Goal: Information Seeking & Learning: Learn about a topic

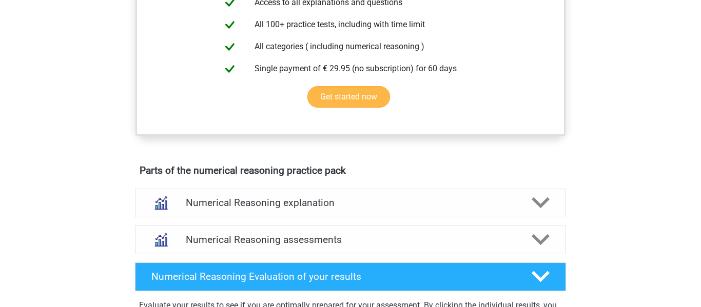
scroll to position [533, 0]
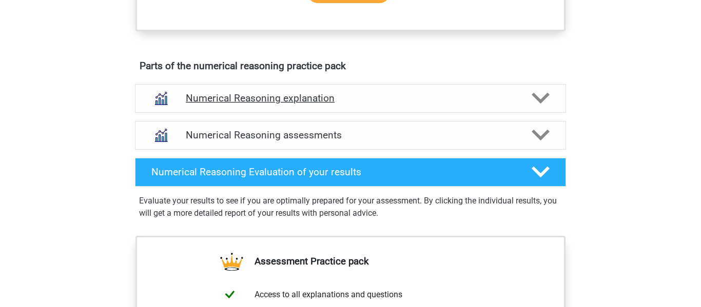
click at [345, 113] on div "Numerical Reasoning explanation" at bounding box center [350, 98] width 431 height 29
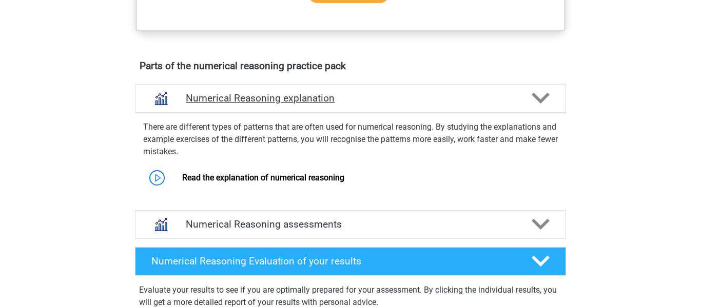
click at [348, 113] on div "Numerical Reasoning explanation" at bounding box center [350, 98] width 431 height 29
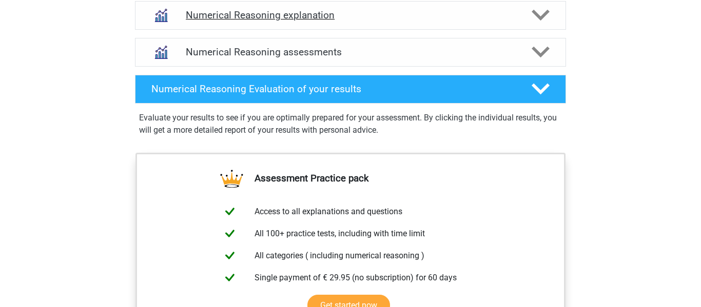
scroll to position [625, 0]
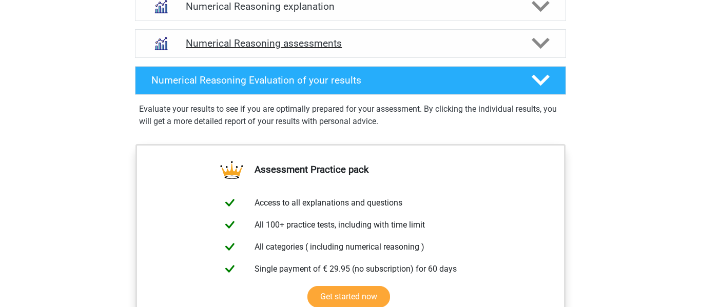
click at [346, 49] on div "Numerical Reasoning assessments" at bounding box center [350, 43] width 431 height 29
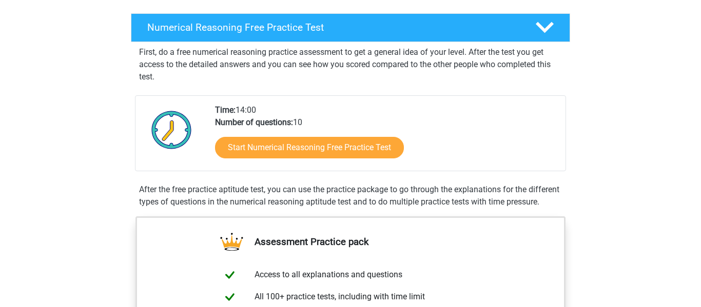
scroll to position [157, 0]
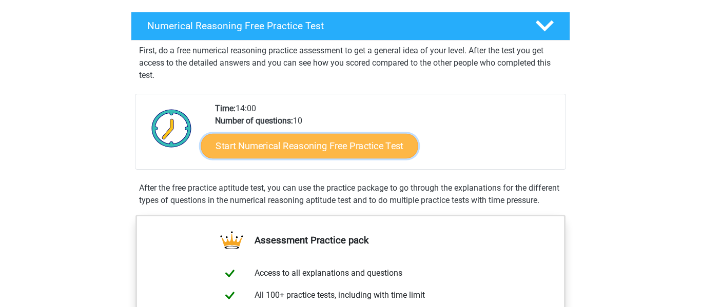
click at [311, 147] on link "Start Numerical Reasoning Free Practice Test" at bounding box center [309, 145] width 217 height 25
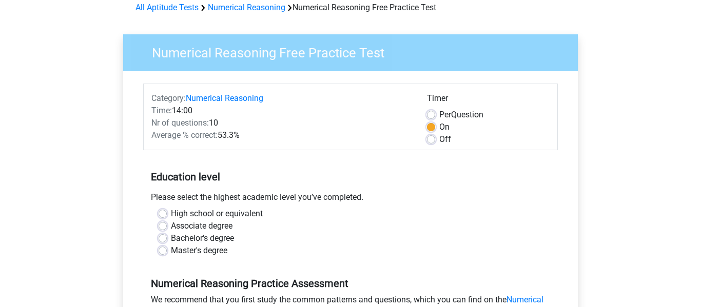
scroll to position [63, 0]
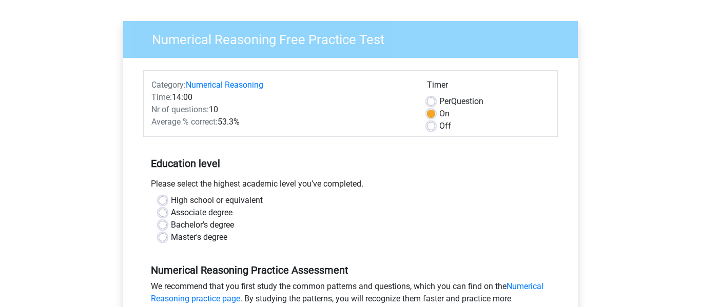
click at [211, 229] on label "Bachelor's degree" at bounding box center [202, 225] width 63 height 12
click at [167, 229] on input "Bachelor's degree" at bounding box center [162, 224] width 8 height 10
radio input "true"
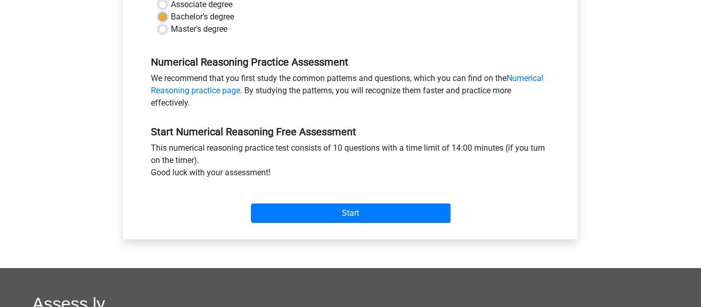
scroll to position [272, 0]
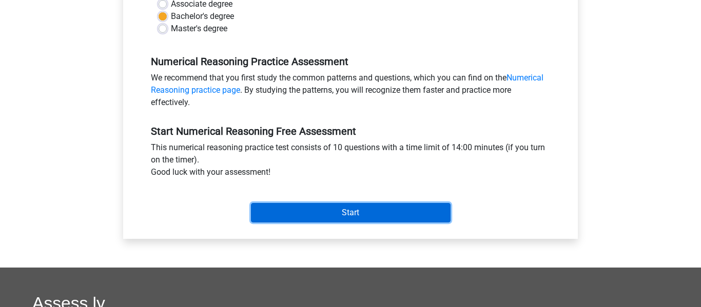
click at [349, 211] on input "Start" at bounding box center [350, 212] width 199 height 19
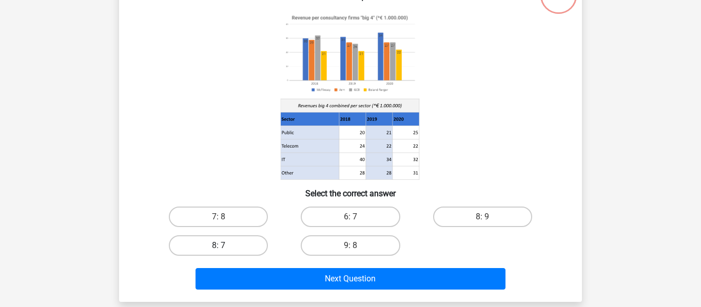
scroll to position [85, 0]
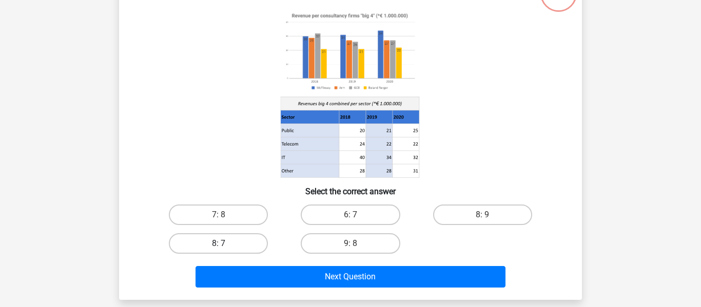
click at [235, 251] on label "8: 7" at bounding box center [218, 243] width 99 height 21
click at [225, 250] on input "8: 7" at bounding box center [221, 247] width 7 height 7
radio input "true"
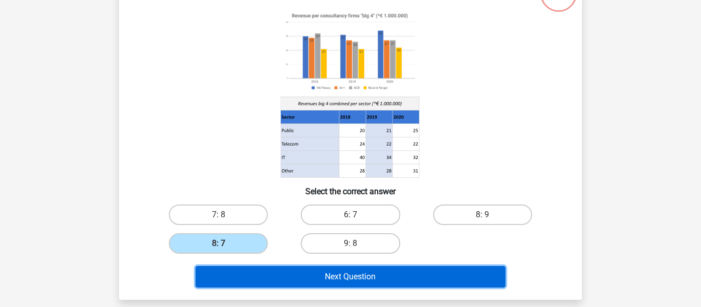
click at [279, 272] on button "Next Question" at bounding box center [350, 277] width 310 height 22
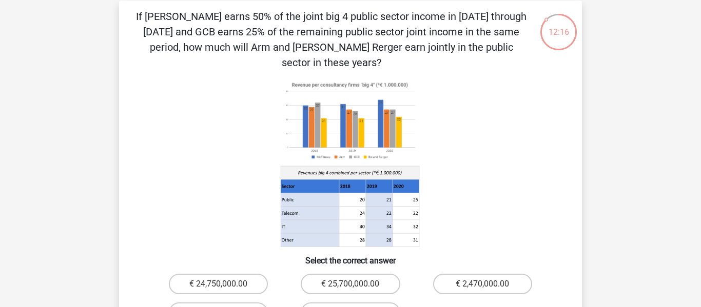
scroll to position [52, 0]
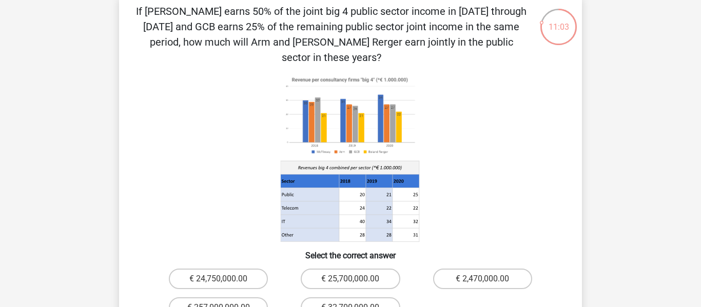
drag, startPoint x: 361, startPoint y: 181, endPoint x: 411, endPoint y: 179, distance: 50.3
click at [411, 179] on g at bounding box center [350, 157] width 140 height 169
drag, startPoint x: 390, startPoint y: 175, endPoint x: 367, endPoint y: 175, distance: 23.6
click at [367, 175] on g at bounding box center [350, 157] width 140 height 169
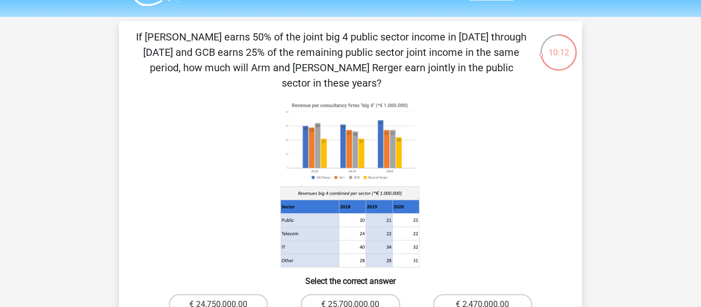
scroll to position [26, 0]
drag, startPoint x: 357, startPoint y: 200, endPoint x: 415, endPoint y: 194, distance: 58.7
click at [415, 194] on g at bounding box center [350, 183] width 140 height 169
click at [418, 201] on icon at bounding box center [350, 207] width 138 height 13
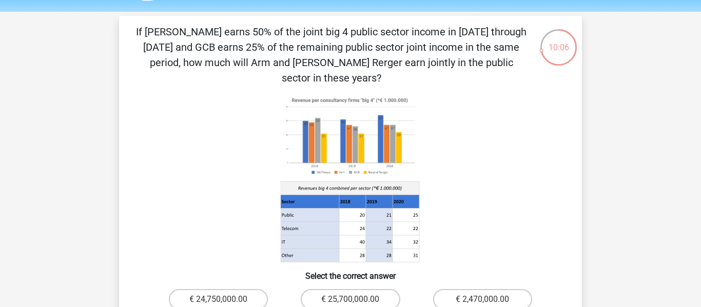
scroll to position [36, 0]
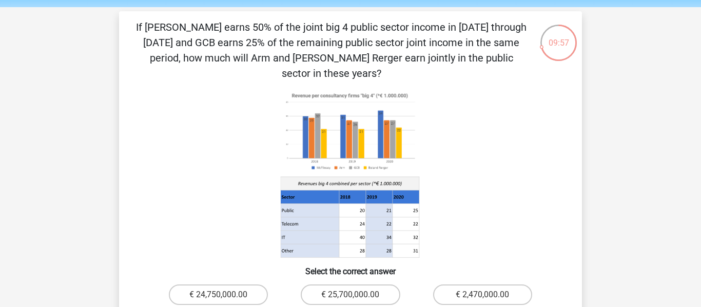
drag, startPoint x: 359, startPoint y: 196, endPoint x: 389, endPoint y: 191, distance: 30.8
click at [388, 191] on g at bounding box center [350, 173] width 140 height 169
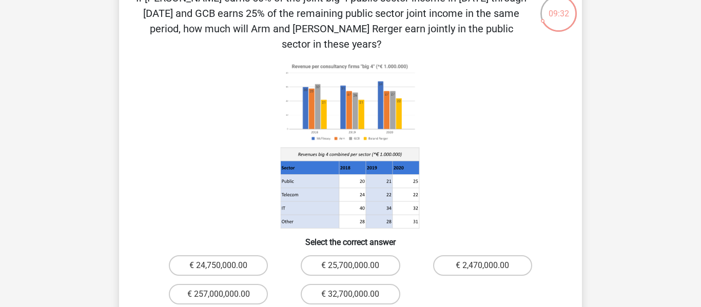
scroll to position [66, 0]
click at [243, 255] on label "€ 24,750,000.00" at bounding box center [218, 265] width 99 height 21
click at [225, 265] on input "€ 24,750,000.00" at bounding box center [221, 268] width 7 height 7
radio input "true"
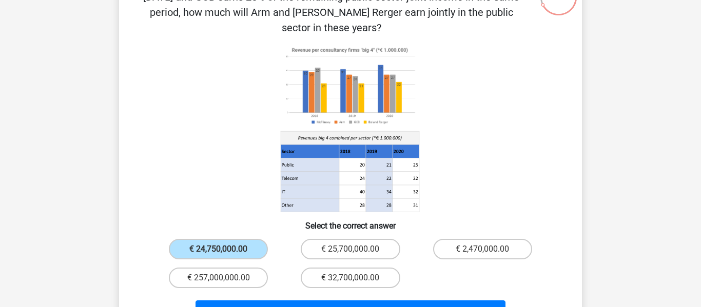
scroll to position [83, 0]
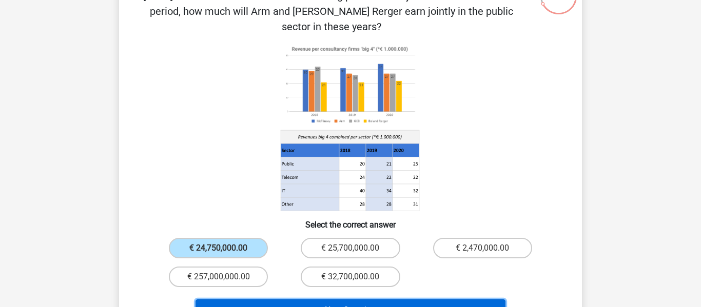
click at [377, 299] on button "Next Question" at bounding box center [350, 310] width 310 height 22
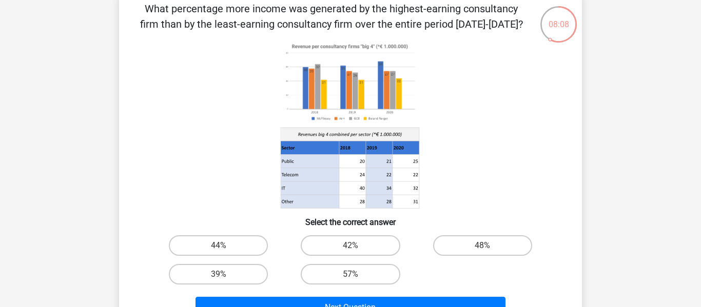
scroll to position [66, 0]
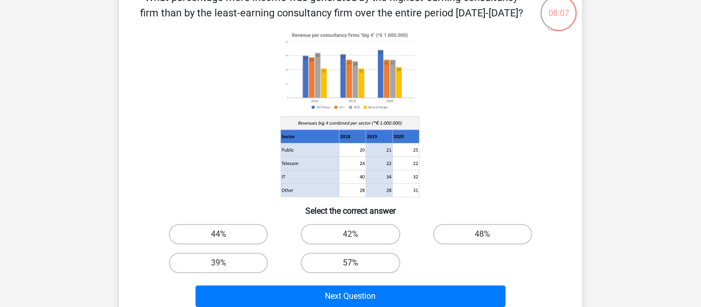
click at [371, 272] on label "57%" at bounding box center [350, 263] width 99 height 21
click at [357, 270] on input "57%" at bounding box center [353, 266] width 7 height 7
radio input "true"
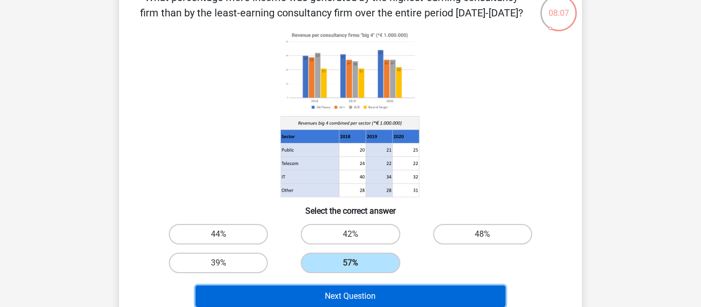
click at [370, 287] on button "Next Question" at bounding box center [350, 297] width 310 height 22
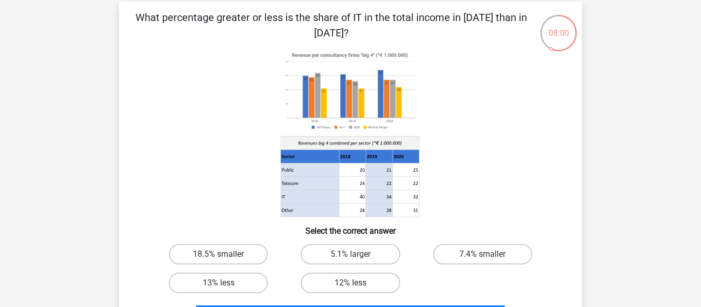
scroll to position [47, 0]
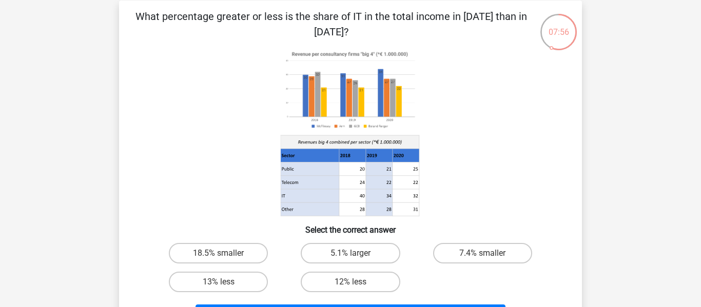
drag, startPoint x: 226, startPoint y: 14, endPoint x: 436, endPoint y: 26, distance: 210.1
click at [436, 26] on p "What percentage greater or less is the share of IT in the total income in [DATE…" at bounding box center [330, 24] width 391 height 31
click at [427, 40] on div "What percentage greater or less is the share of IT in the total income in 2020 …" at bounding box center [350, 170] width 454 height 322
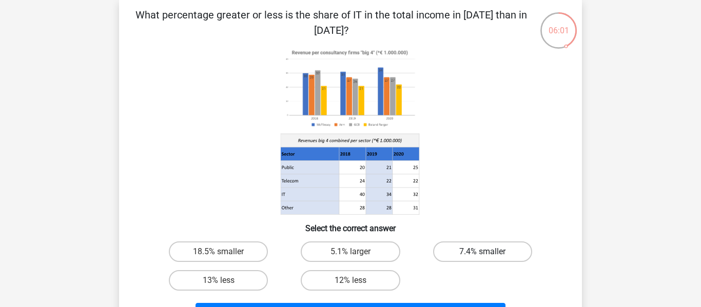
click at [478, 255] on label "7.4% smaller" at bounding box center [482, 252] width 99 height 21
click at [482, 255] on input "7.4% smaller" at bounding box center [485, 255] width 7 height 7
radio input "true"
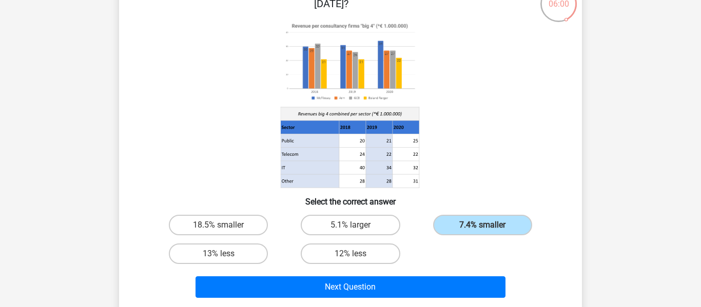
scroll to position [76, 0]
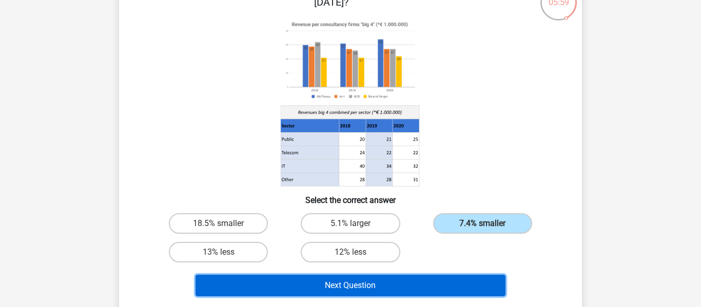
click at [405, 287] on button "Next Question" at bounding box center [350, 286] width 310 height 22
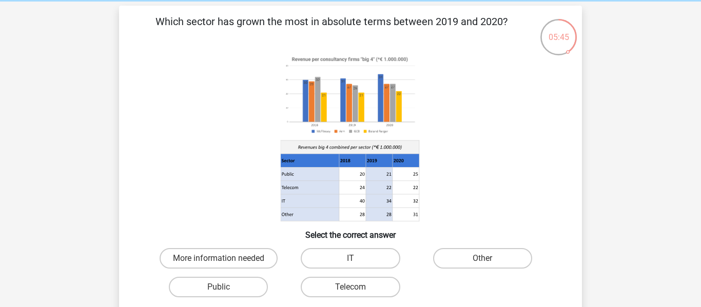
scroll to position [42, 0]
click at [272, 251] on label "More information needed" at bounding box center [218, 258] width 118 height 21
click at [225, 258] on input "More information needed" at bounding box center [221, 261] width 7 height 7
radio input "true"
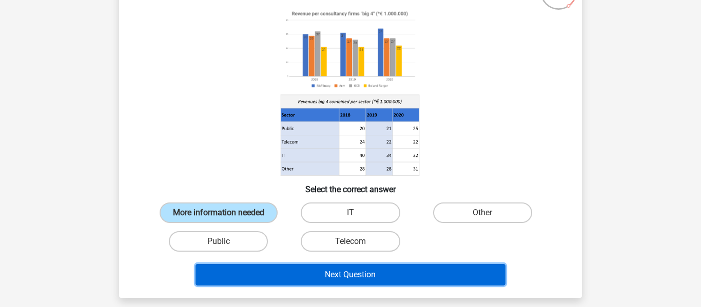
click at [358, 272] on button "Next Question" at bounding box center [350, 275] width 310 height 22
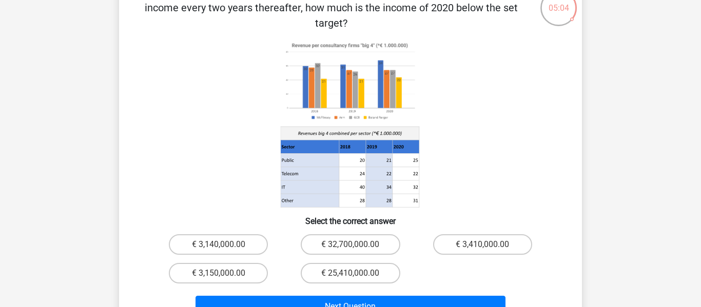
scroll to position [74, 0]
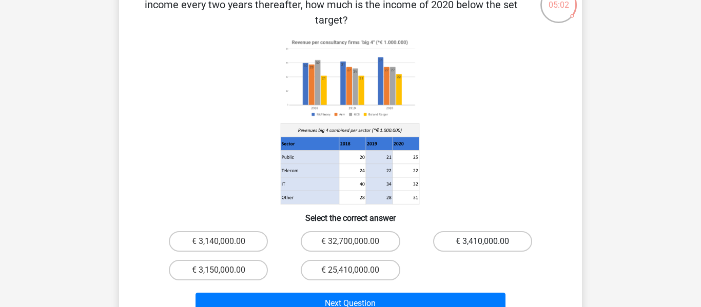
click at [478, 231] on label "€ 3,410,000.00" at bounding box center [482, 241] width 99 height 21
click at [482, 242] on input "€ 3,410,000.00" at bounding box center [485, 245] width 7 height 7
radio input "true"
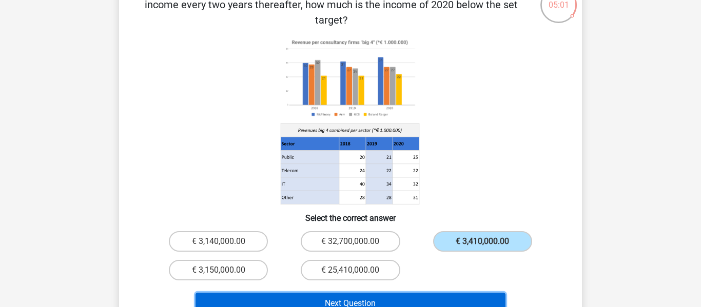
click at [398, 293] on button "Next Question" at bounding box center [350, 304] width 310 height 22
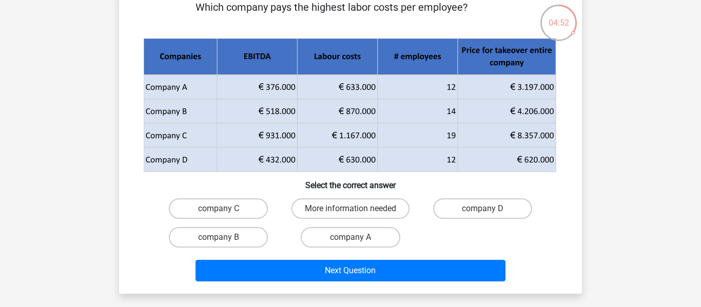
scroll to position [57, 0]
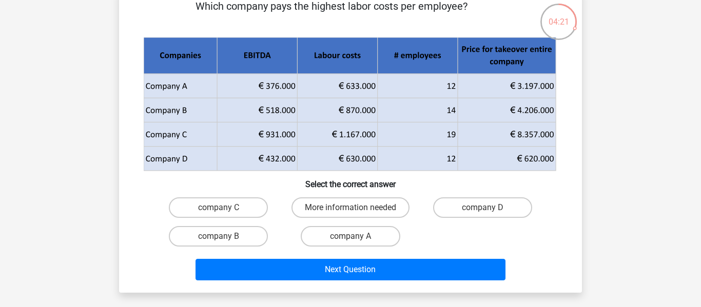
click at [224, 238] on input "company B" at bounding box center [221, 239] width 7 height 7
radio input "true"
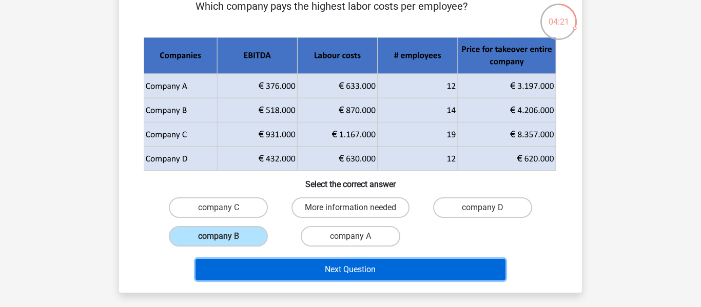
click at [286, 271] on button "Next Question" at bounding box center [350, 270] width 310 height 22
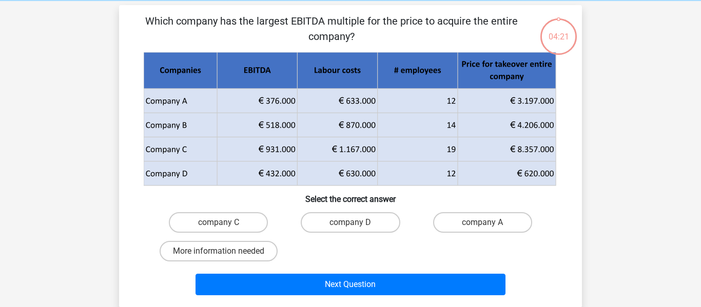
scroll to position [37, 0]
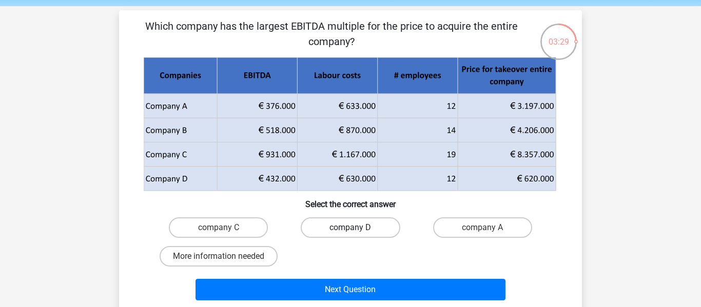
click at [324, 231] on label "company D" at bounding box center [350, 227] width 99 height 21
click at [350, 231] on input "company D" at bounding box center [353, 231] width 7 height 7
radio input "true"
click at [237, 223] on label "company C" at bounding box center [218, 227] width 99 height 21
click at [225, 228] on input "company C" at bounding box center [221, 231] width 7 height 7
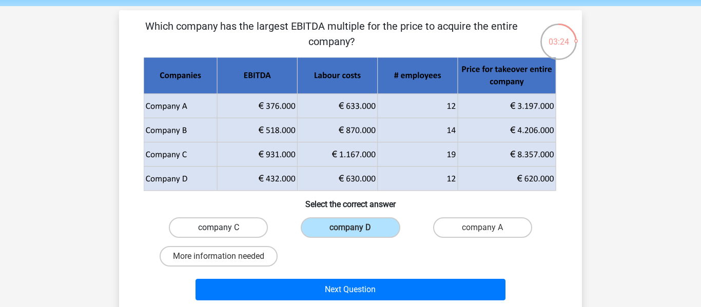
radio input "true"
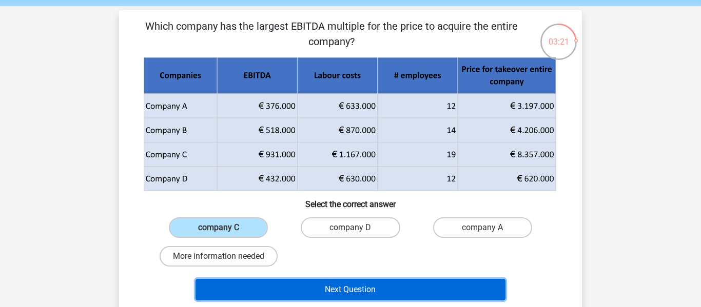
click at [344, 288] on button "Next Question" at bounding box center [350, 290] width 310 height 22
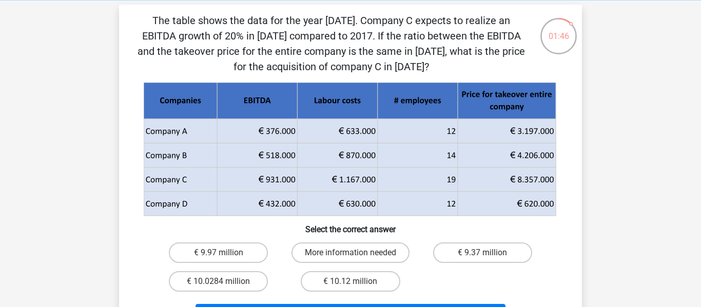
scroll to position [48, 0]
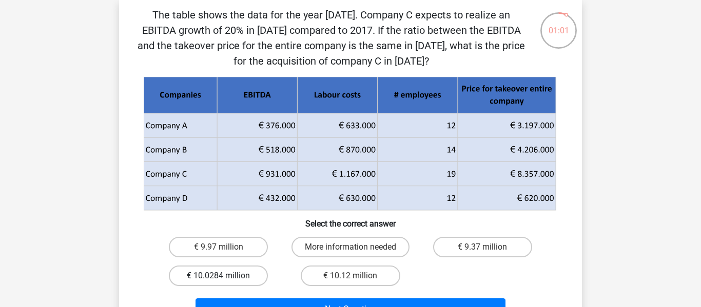
click at [256, 277] on label "€ 10.0284 million" at bounding box center [218, 276] width 99 height 21
click at [225, 277] on input "€ 10.0284 million" at bounding box center [221, 279] width 7 height 7
radio input "true"
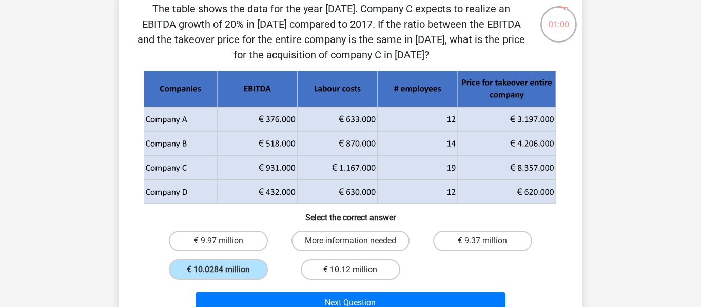
scroll to position [85, 0]
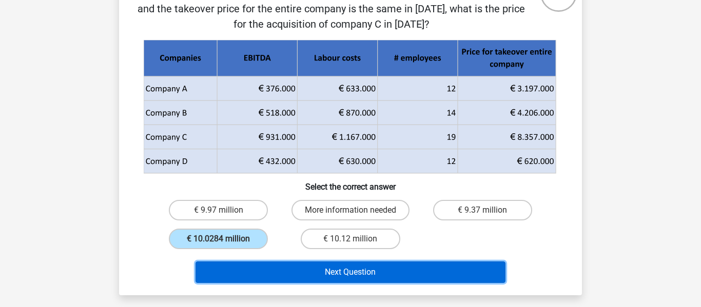
click at [338, 275] on button "Next Question" at bounding box center [350, 273] width 310 height 22
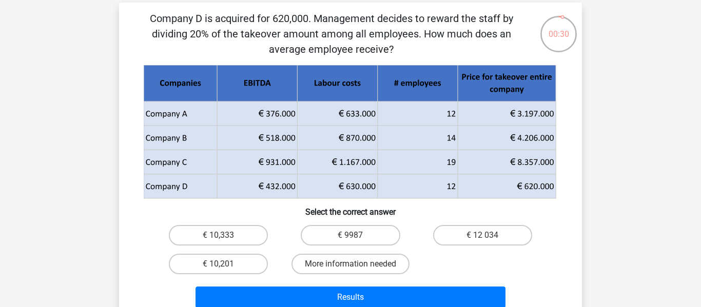
scroll to position [47, 0]
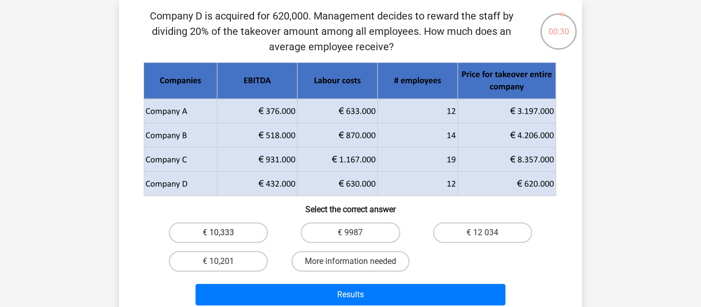
click at [228, 243] on label "€ 10,333" at bounding box center [218, 233] width 99 height 21
click at [225, 239] on input "€ 10,333" at bounding box center [221, 236] width 7 height 7
radio input "true"
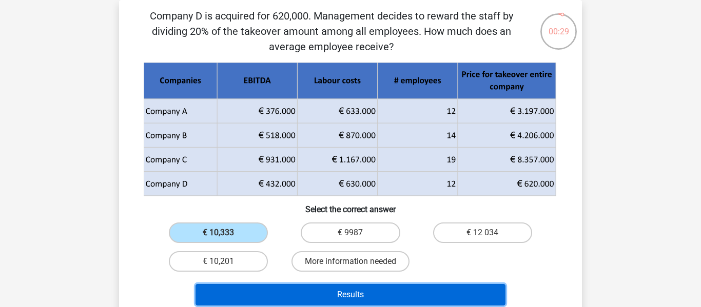
click at [314, 294] on button "Results" at bounding box center [350, 295] width 310 height 22
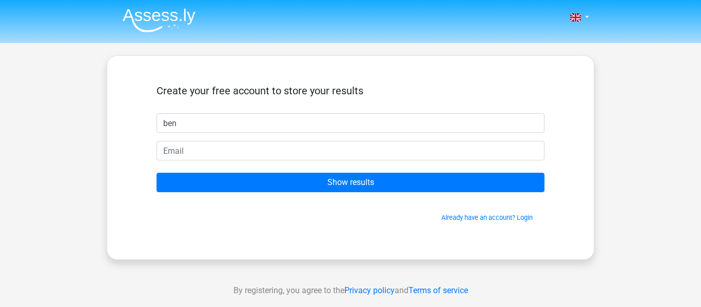
type input "ben"
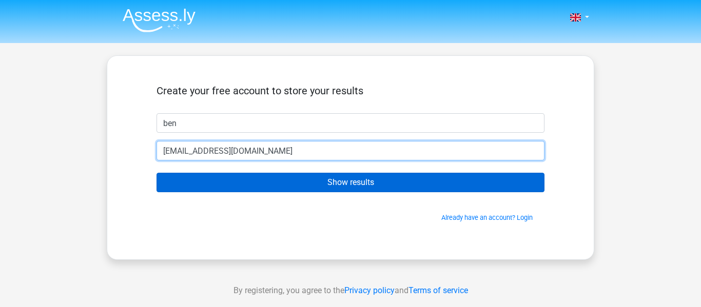
type input "bsriburi@gmail.com"
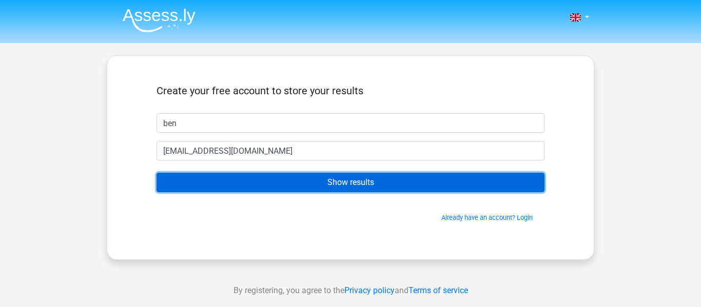
click at [329, 186] on input "Show results" at bounding box center [350, 182] width 388 height 19
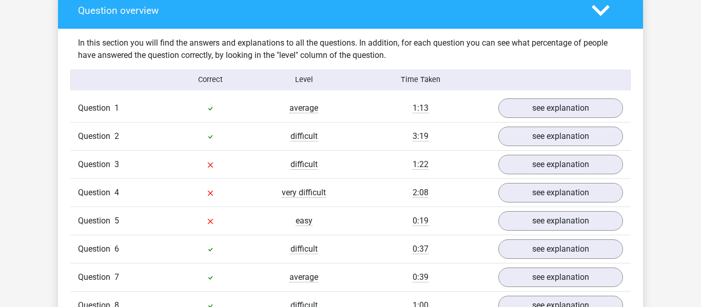
scroll to position [780, 0]
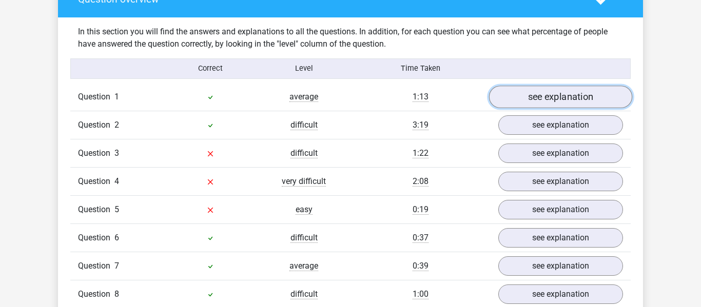
click at [515, 103] on link "see explanation" at bounding box center [560, 97] width 143 height 23
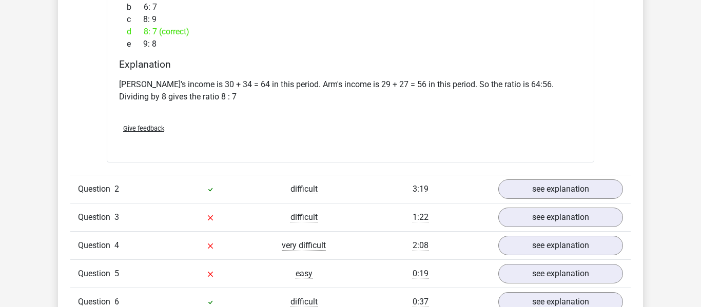
scroll to position [1203, 0]
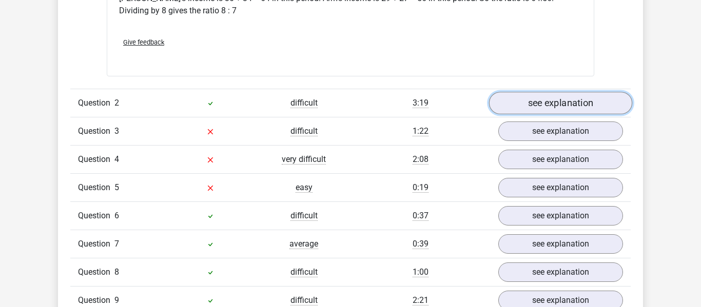
click at [527, 98] on link "see explanation" at bounding box center [560, 103] width 143 height 23
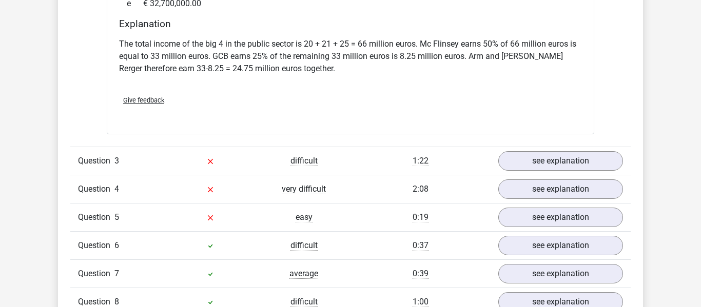
scroll to position [1612, 0]
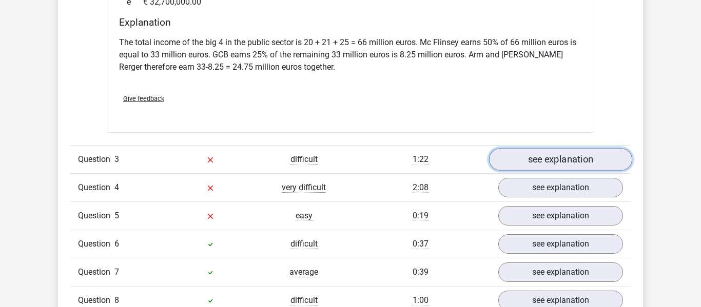
click at [542, 148] on link "see explanation" at bounding box center [560, 159] width 143 height 23
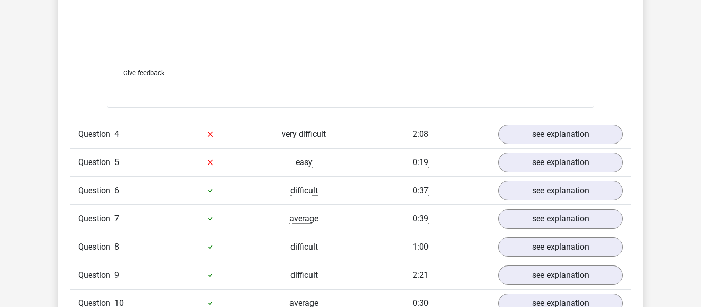
scroll to position [2363, 0]
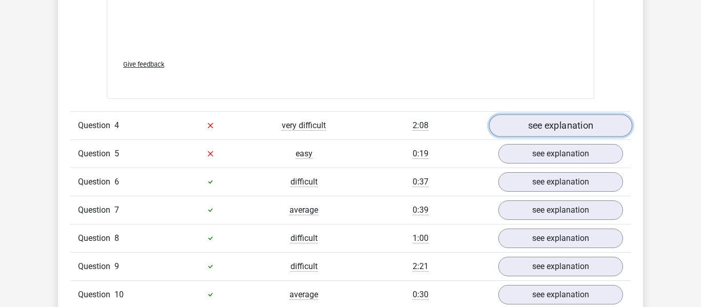
click at [524, 114] on link "see explanation" at bounding box center [560, 125] width 143 height 23
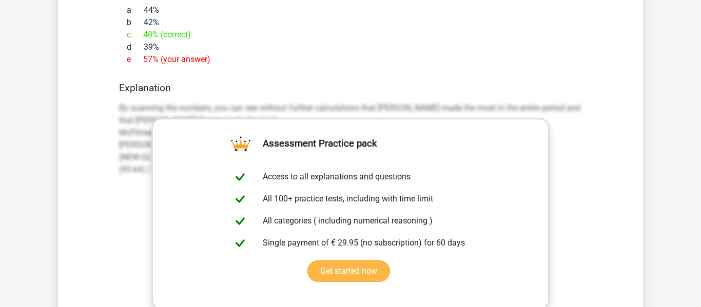
scroll to position [2008, 0]
drag, startPoint x: 159, startPoint y: 87, endPoint x: 250, endPoint y: 88, distance: 90.8
click at [241, 98] on div "By scanning the numbers, you can see without further calculations that [PERSON_…" at bounding box center [350, 143] width 463 height 90
click at [258, 98] on div "By scanning the numbers, you can see without further calculations that [PERSON_…" at bounding box center [350, 143] width 463 height 90
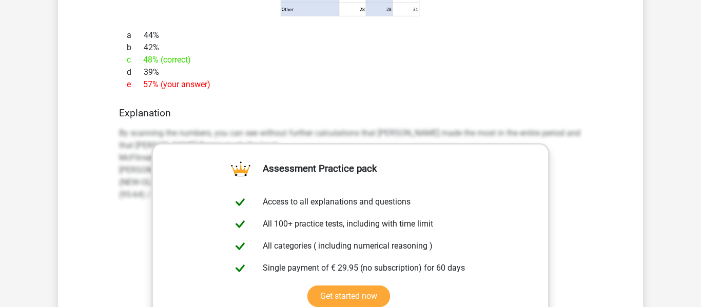
scroll to position [1973, 0]
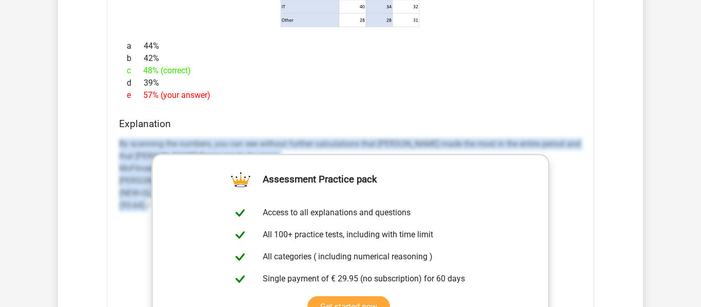
drag, startPoint x: 118, startPoint y: 130, endPoint x: 147, endPoint y: 191, distance: 67.9
click at [147, 191] on div "Explanation By scanning the numbers, you can see without further calculations t…" at bounding box center [350, 280] width 471 height 324
copy p "By scanning the numbers, you can see without further calculations that [PERSON_…"
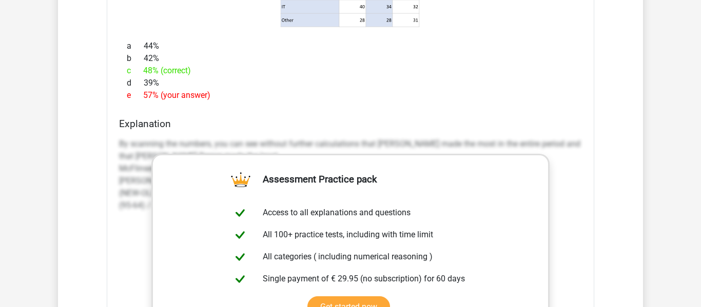
click at [562, 90] on div "a 44% b 42% c 48% (correct) d 39% e 57% (your answer)" at bounding box center [350, 71] width 463 height 70
drag, startPoint x: 120, startPoint y: 132, endPoint x: 172, endPoint y: 166, distance: 62.2
click at [204, 175] on div "What percentage more income was generated by the highest-earning consultancy fi…" at bounding box center [350, 157] width 487 height 664
click at [147, 162] on p "By scanning the numbers, you can see without further calculations that [PERSON_…" at bounding box center [350, 175] width 463 height 74
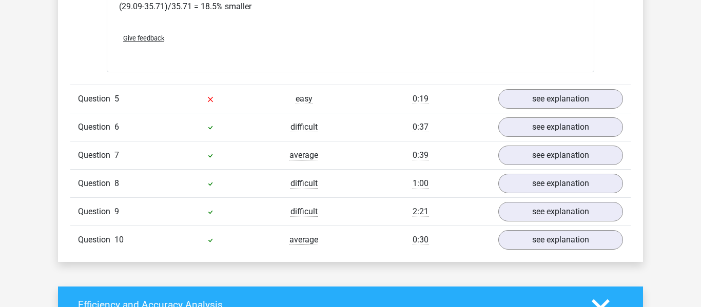
scroll to position [2874, 0]
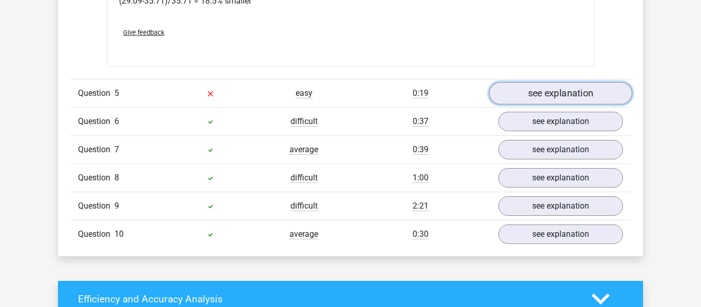
click at [519, 84] on link "see explanation" at bounding box center [560, 93] width 143 height 23
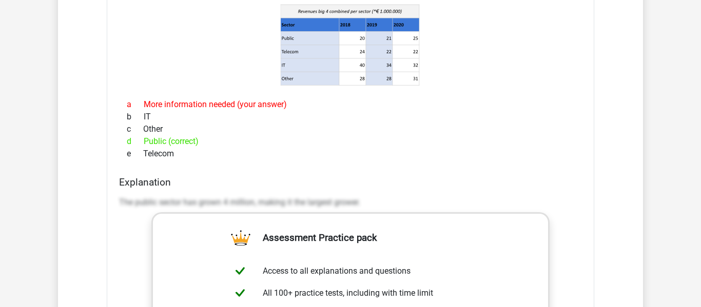
scroll to position [3100, 0]
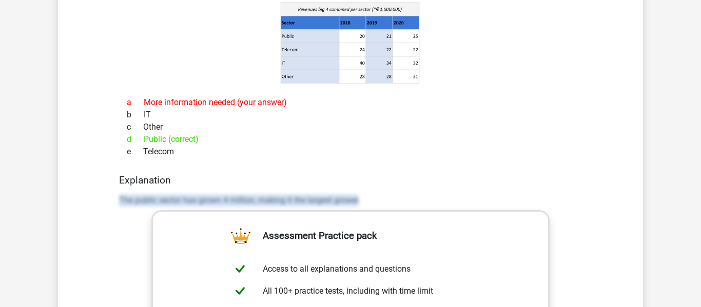
drag, startPoint x: 121, startPoint y: 187, endPoint x: 359, endPoint y: 184, distance: 238.0
click at [359, 194] on p "The public sector has grown 4 million, making it the largest grower." at bounding box center [350, 200] width 463 height 12
copy p "The public sector has grown 4 million, making it the largest grower"
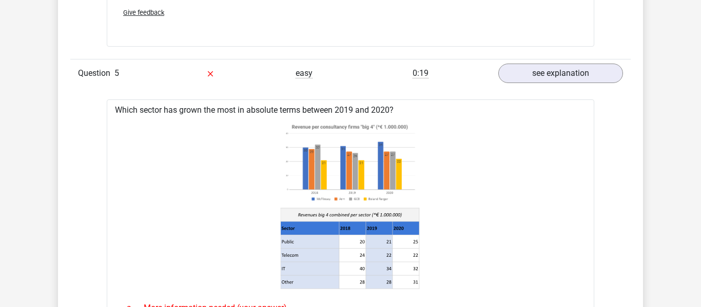
scroll to position [2880, 0]
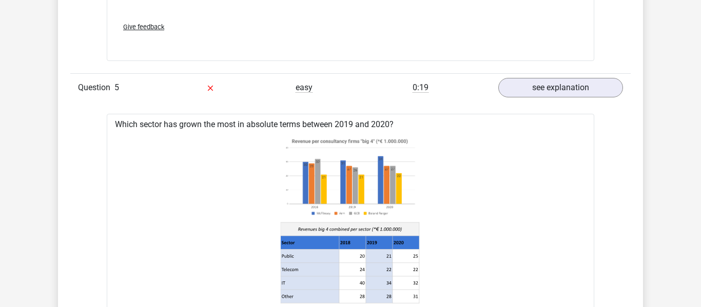
click at [314, 137] on image at bounding box center [350, 177] width 138 height 85
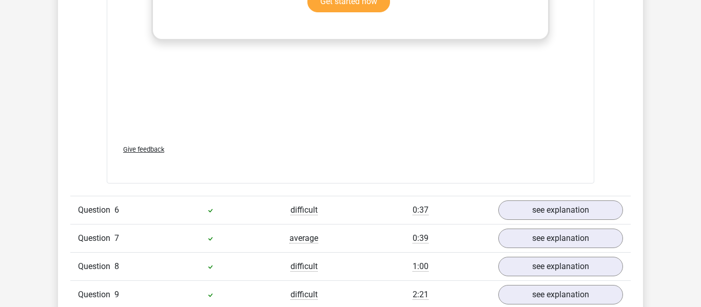
scroll to position [3551, 0]
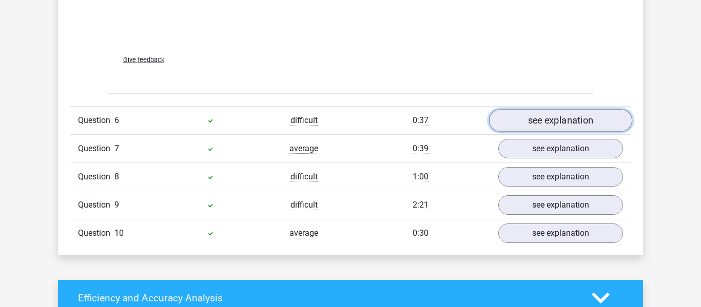
click at [516, 112] on link "see explanation" at bounding box center [560, 120] width 143 height 23
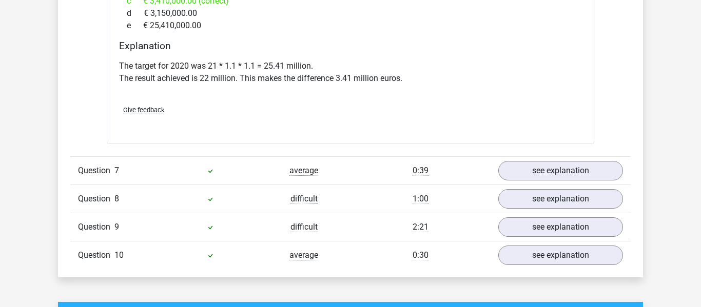
scroll to position [4041, 0]
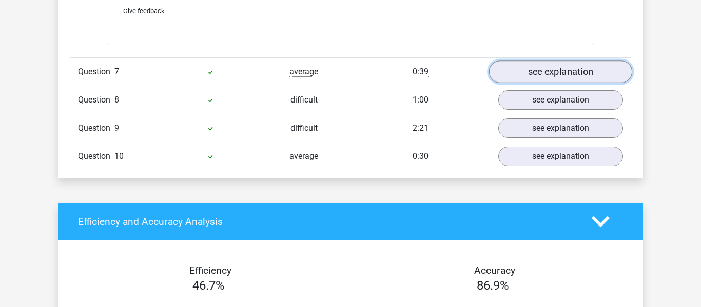
click at [542, 61] on link "see explanation" at bounding box center [560, 72] width 143 height 23
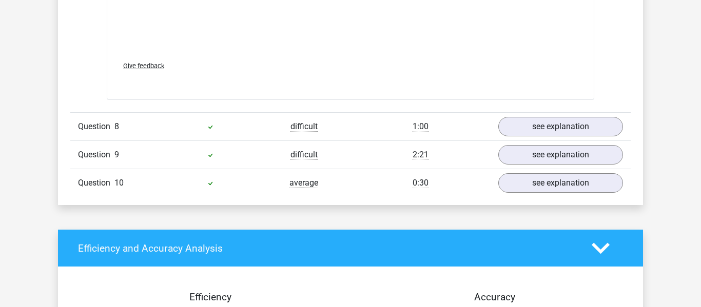
scroll to position [4693, 0]
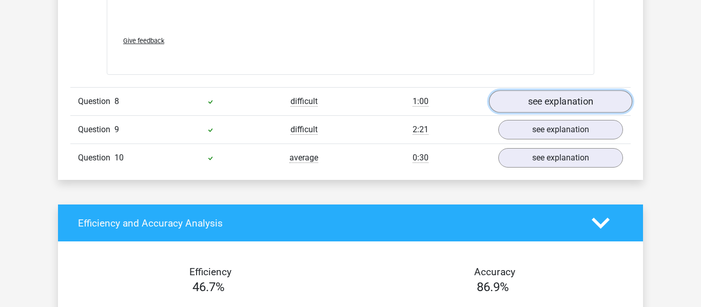
click at [519, 98] on link "see explanation" at bounding box center [560, 101] width 143 height 23
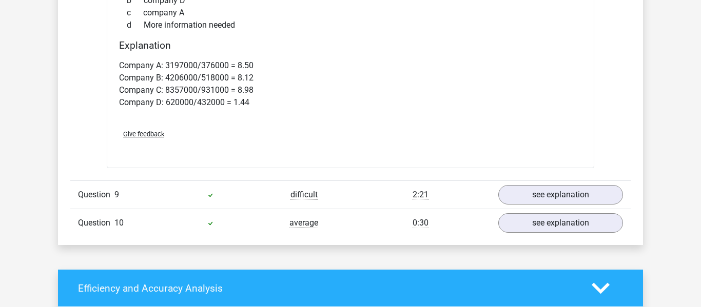
scroll to position [5026, 0]
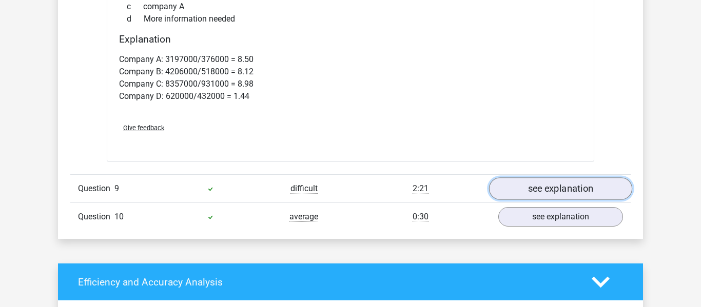
click at [542, 178] on link "see explanation" at bounding box center [560, 189] width 143 height 23
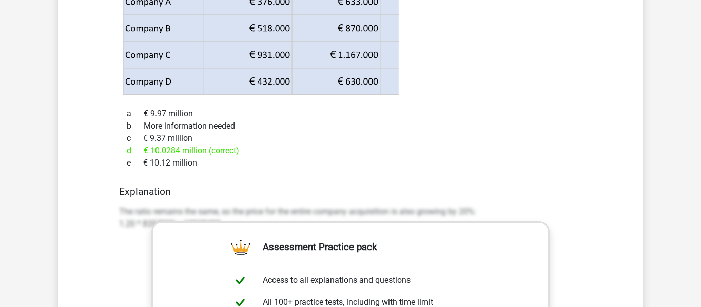
scroll to position [5354, 0]
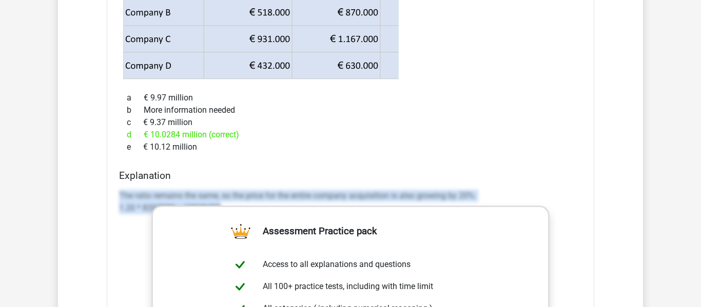
drag, startPoint x: 120, startPoint y: 182, endPoint x: 220, endPoint y: 192, distance: 100.5
copy p "The ratio remains the same, so the price for the entire company acquisition is …"
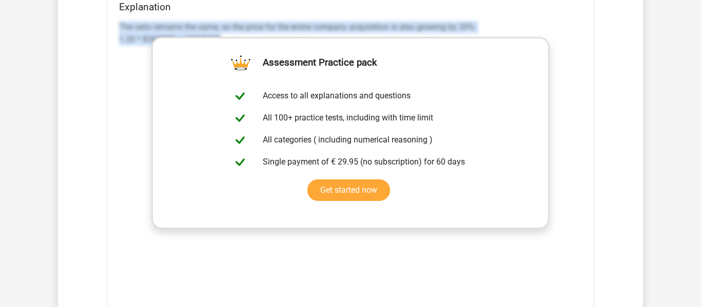
scroll to position [5784, 0]
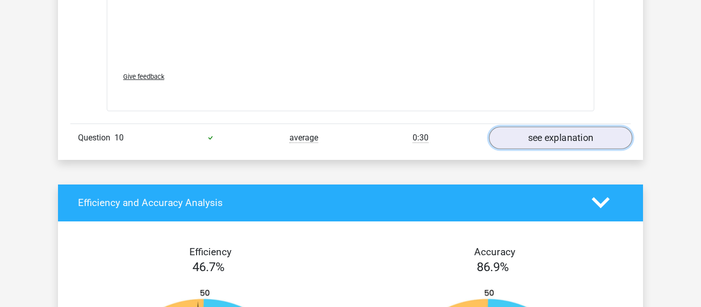
click at [533, 127] on link "see explanation" at bounding box center [560, 138] width 143 height 23
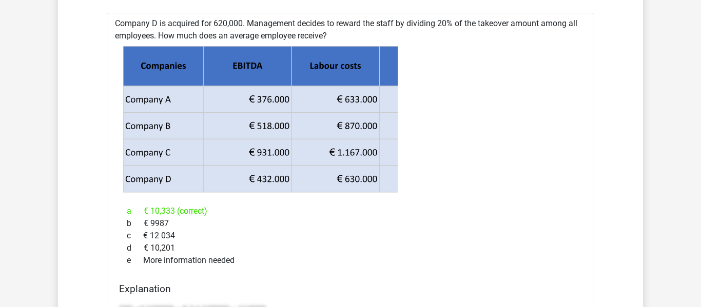
scroll to position [5280, 0]
